Goal: Navigation & Orientation: Find specific page/section

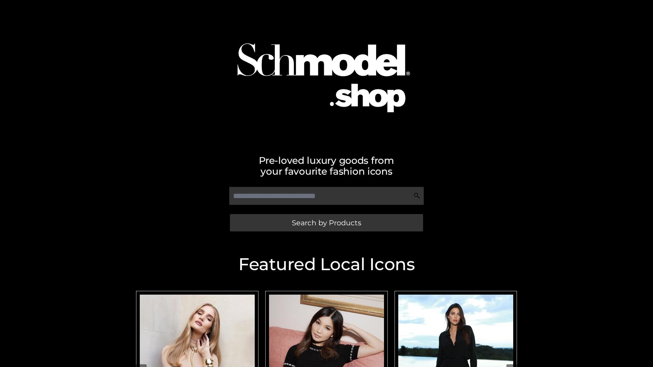
click at [326, 223] on span "Search by Products" at bounding box center [326, 222] width 69 height 7
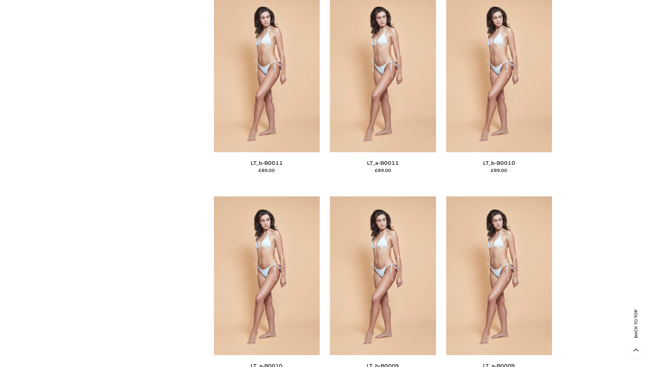
scroll to position [3055, 0]
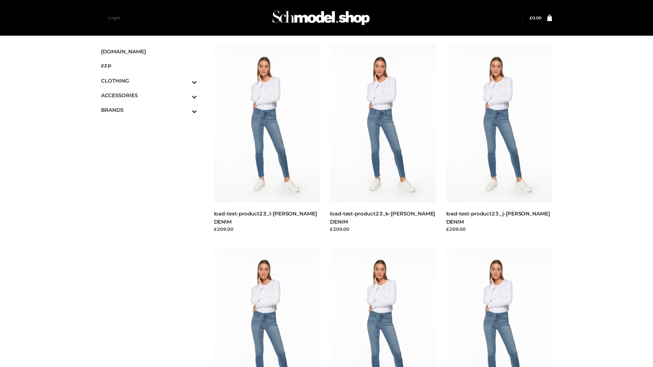
scroll to position [597, 0]
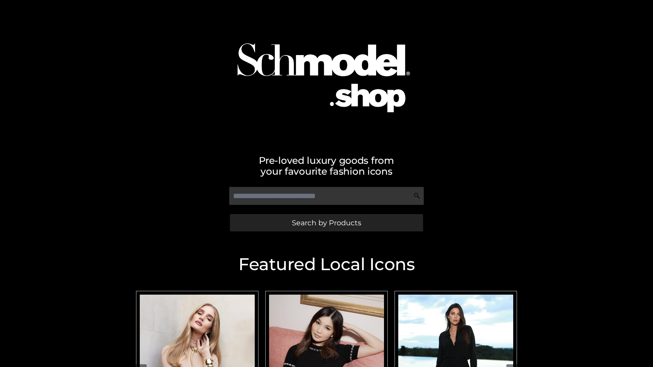
click at [326, 223] on span "Search by Products" at bounding box center [326, 222] width 69 height 7
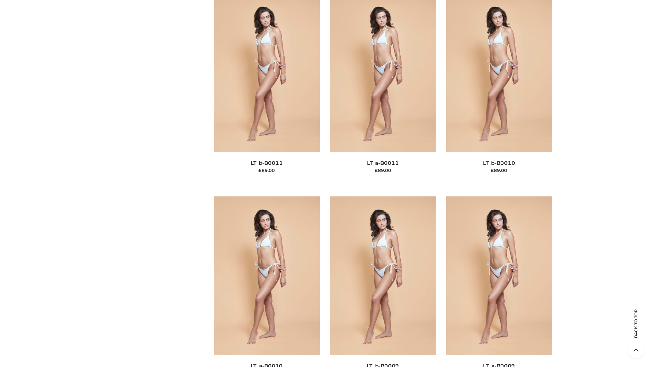
scroll to position [3055, 0]
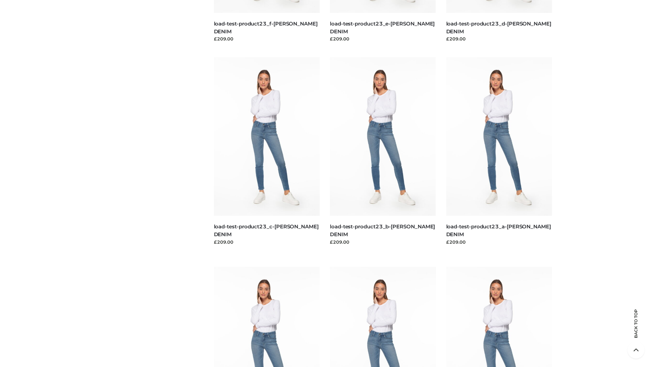
scroll to position [597, 0]
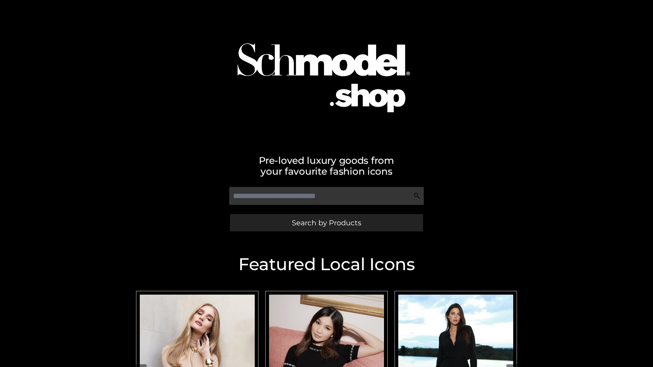
click at [326, 223] on span "Search by Products" at bounding box center [326, 222] width 69 height 7
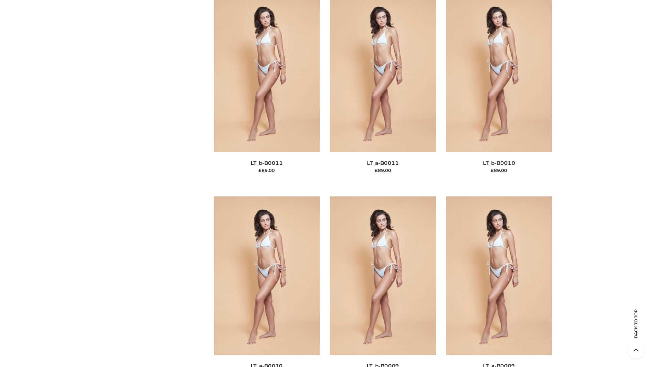
scroll to position [3055, 0]
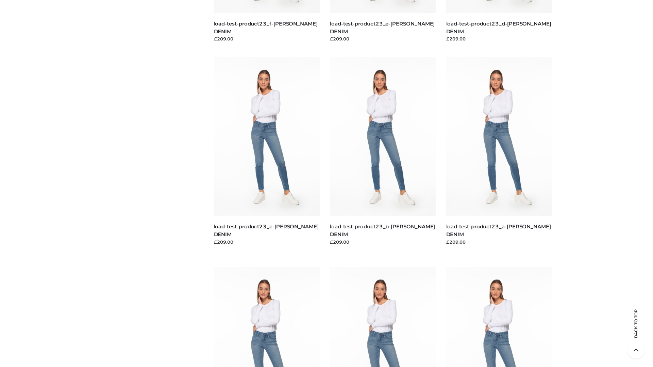
scroll to position [597, 0]
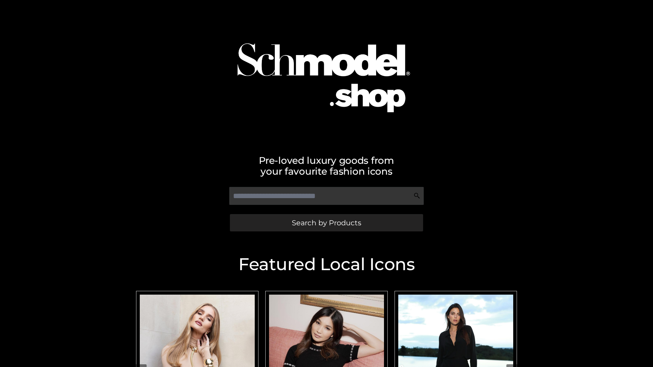
click at [326, 223] on span "Search by Products" at bounding box center [326, 222] width 69 height 7
